Goal: Find specific page/section: Find specific page/section

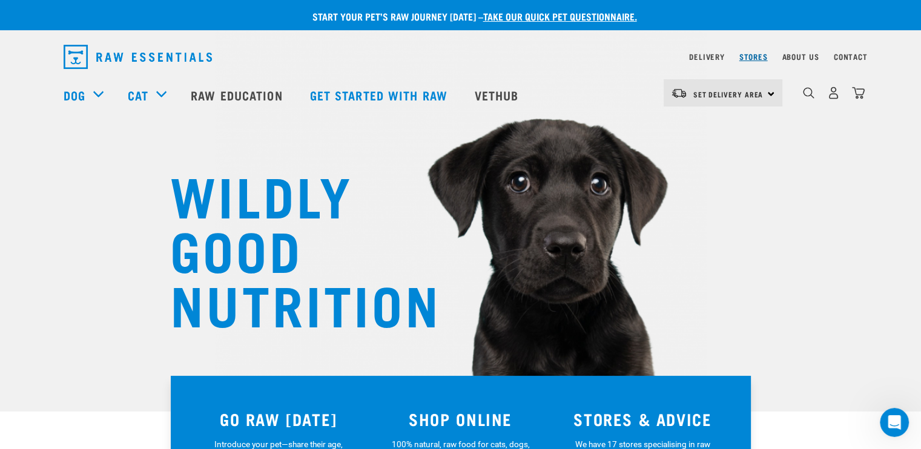
click at [752, 54] on link "Stores" at bounding box center [753, 56] width 28 height 4
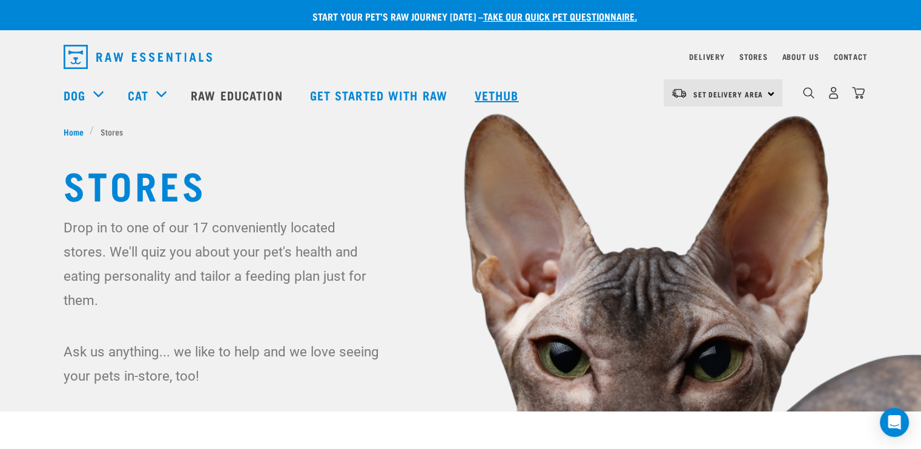
click at [491, 94] on link "Vethub" at bounding box center [497, 95] width 71 height 48
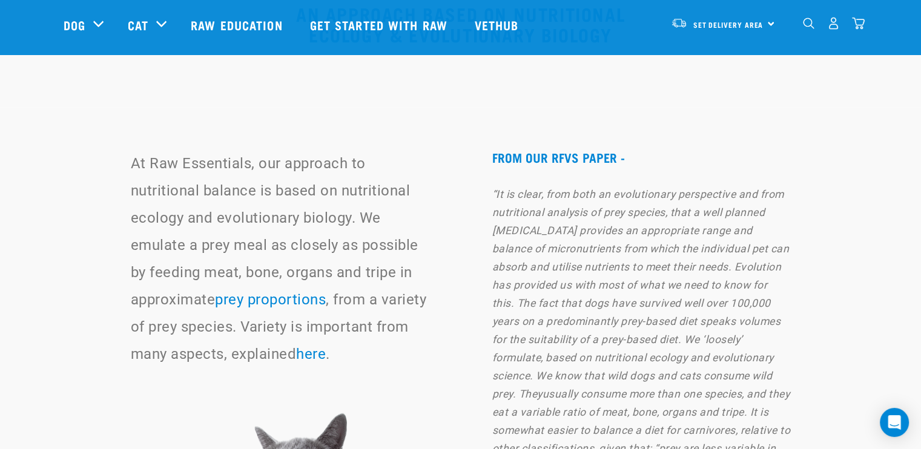
scroll to position [8171, 0]
